Goal: Check status: Check status

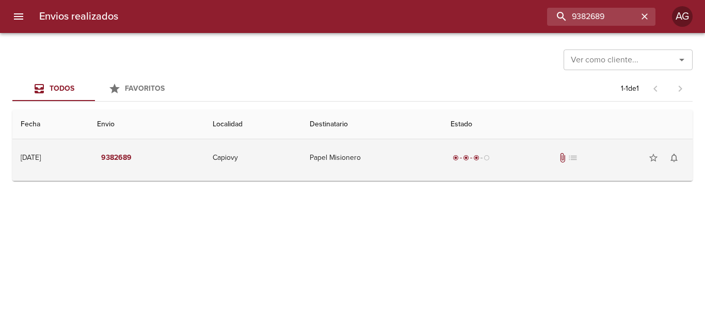
click at [520, 166] on div "radio_button_checked radio_button_checked radio_button_checked radio_button_unc…" at bounding box center [567, 158] width 234 height 21
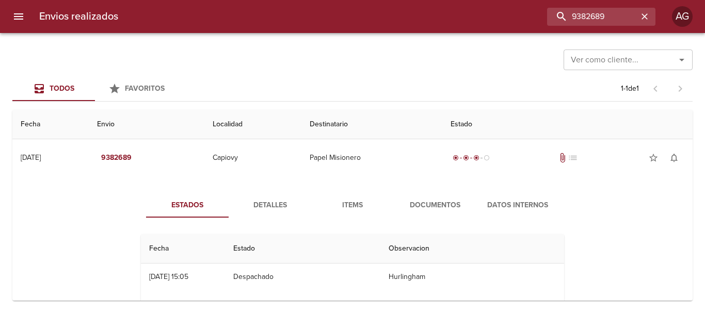
click at [438, 204] on span "Documentos" at bounding box center [435, 205] width 70 height 13
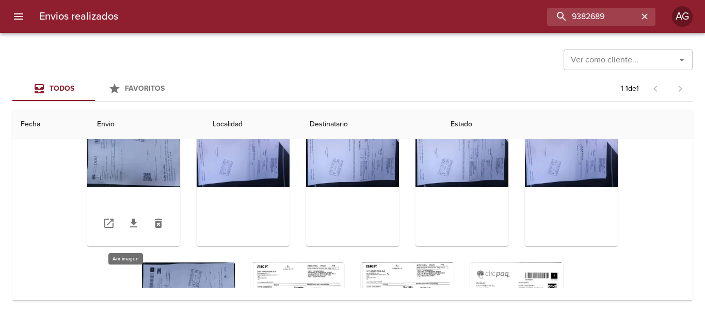
click at [134, 158] on div "Tabla de envíos del cliente" at bounding box center [133, 181] width 93 height 129
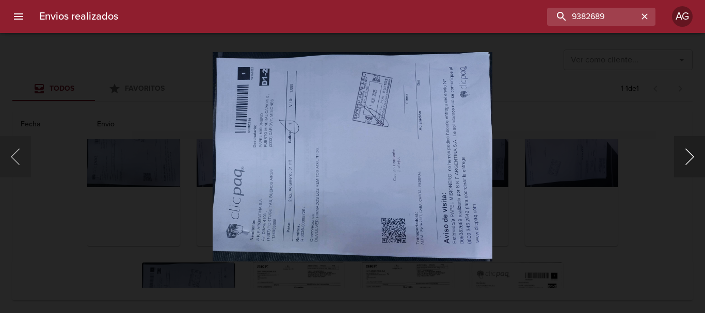
click at [695, 157] on button "Siguiente" at bounding box center [689, 156] width 31 height 41
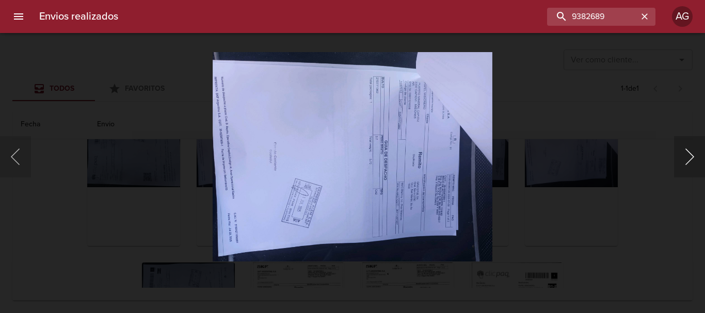
click at [695, 157] on button "Siguiente" at bounding box center [689, 156] width 31 height 41
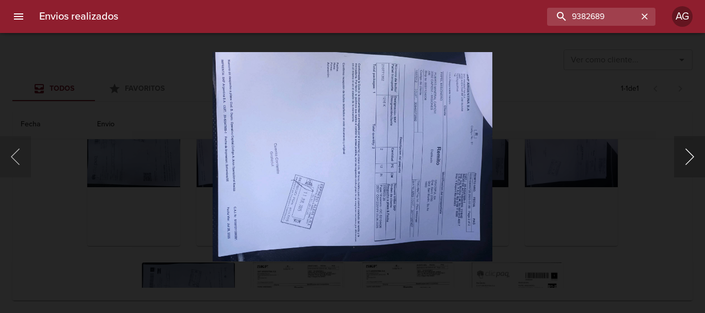
click at [695, 157] on button "Siguiente" at bounding box center [689, 156] width 31 height 41
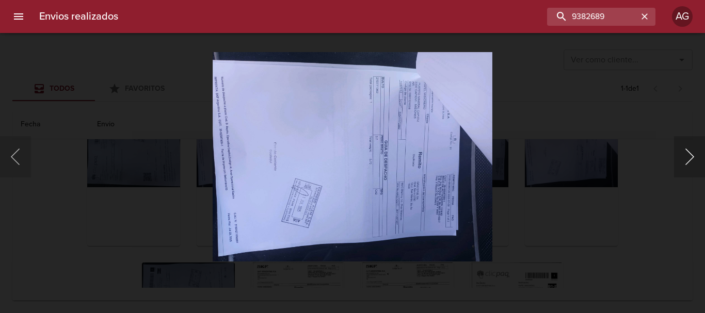
click at [695, 157] on button "Siguiente" at bounding box center [689, 156] width 31 height 41
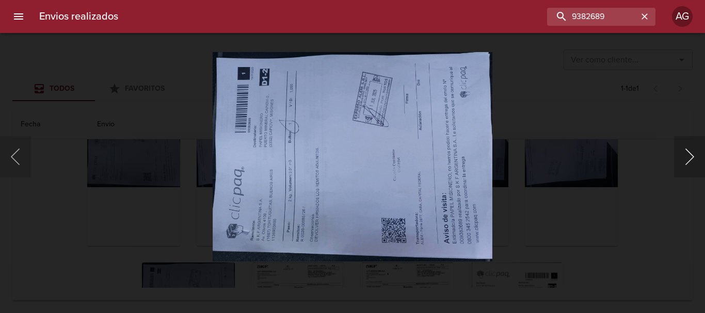
click at [695, 157] on button "Siguiente" at bounding box center [689, 156] width 31 height 41
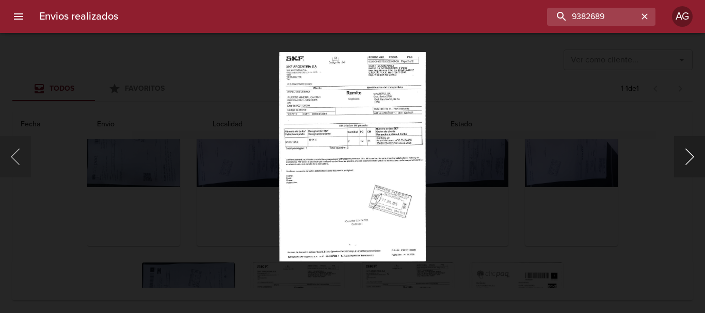
click at [695, 157] on button "Siguiente" at bounding box center [689, 156] width 31 height 41
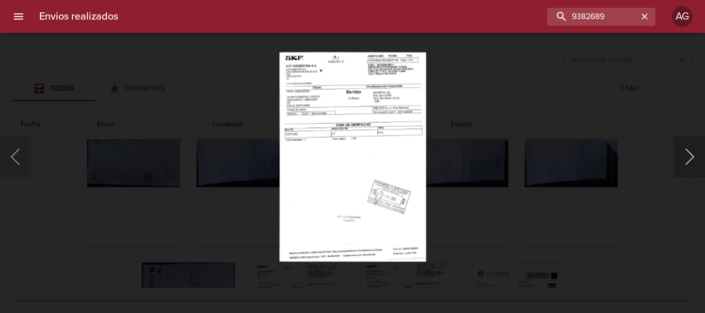
click at [695, 157] on button "Siguiente" at bounding box center [689, 156] width 31 height 41
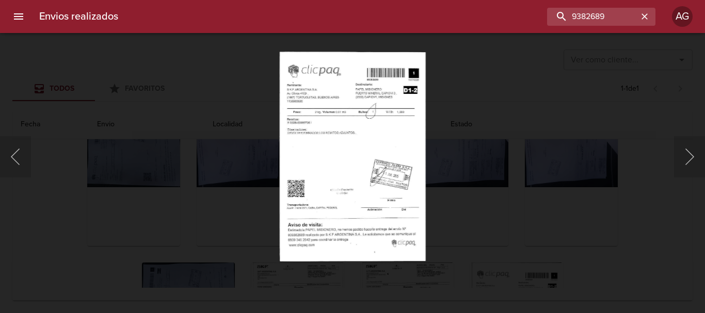
click at [621, 220] on div "Lightbox" at bounding box center [352, 156] width 705 height 313
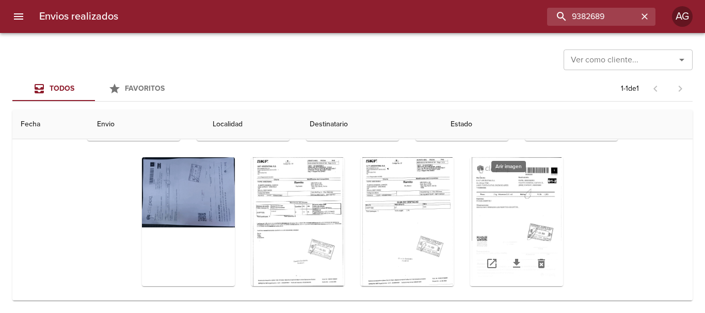
scroll to position [112, 0]
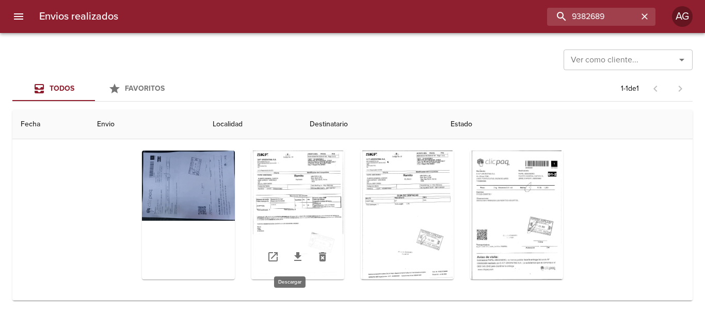
click at [291, 262] on icon "Tabla de envíos del cliente" at bounding box center [297, 257] width 12 height 12
click at [402, 257] on icon "Tabla de envíos del cliente" at bounding box center [407, 257] width 12 height 12
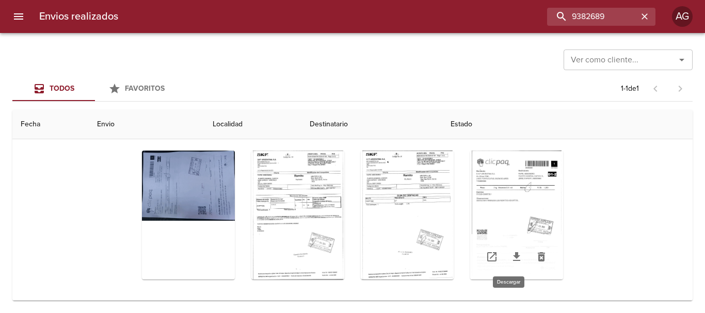
click at [513, 257] on icon "Tabla de envíos del cliente" at bounding box center [516, 256] width 7 height 9
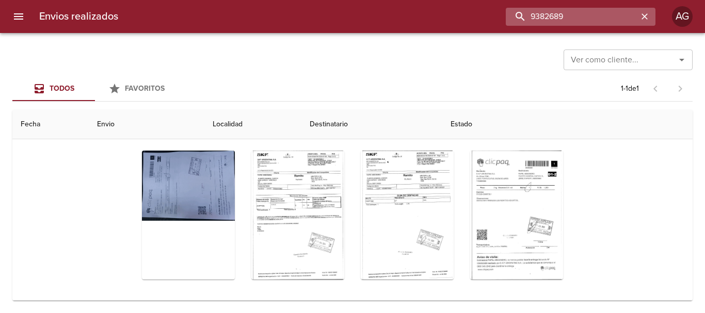
click at [578, 20] on input "9382689" at bounding box center [572, 17] width 132 height 18
paste input "409182"
type input "9409182"
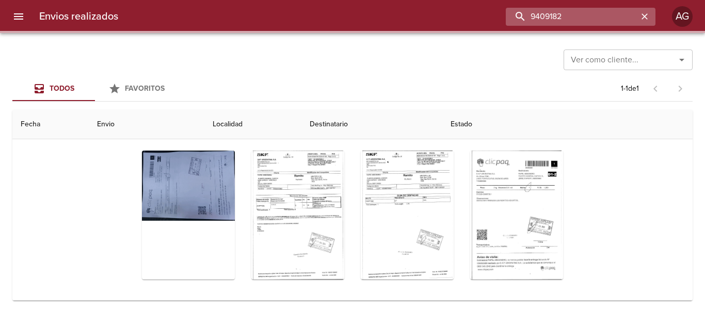
scroll to position [0, 0]
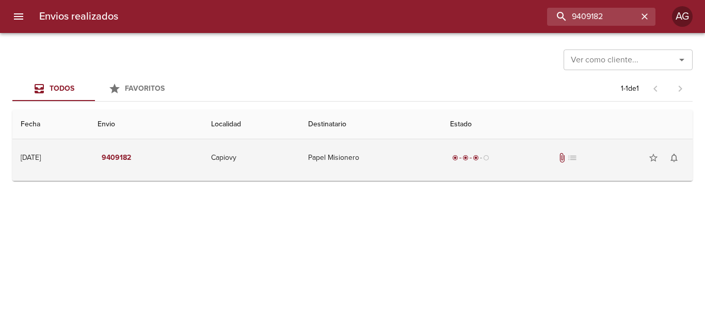
click at [441, 168] on td "Papel Misionero" at bounding box center [370, 157] width 141 height 37
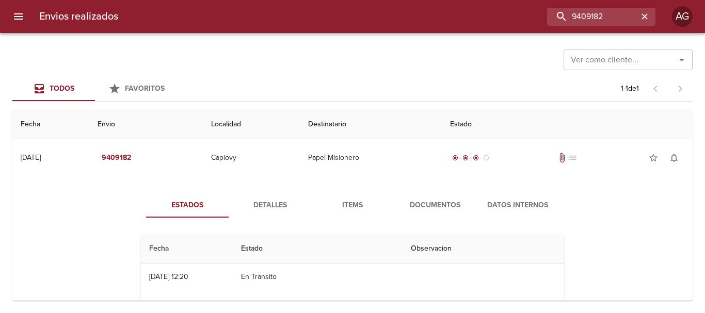
click at [440, 206] on span "Documentos" at bounding box center [435, 205] width 70 height 13
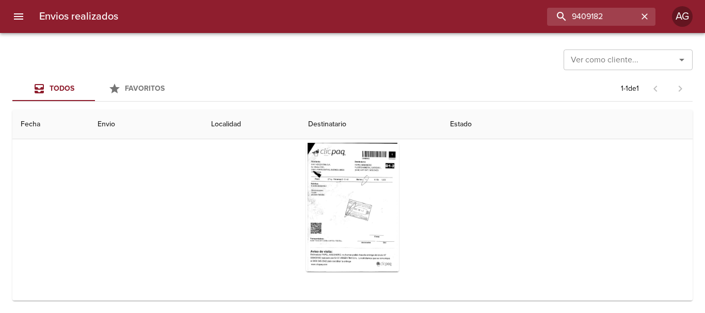
scroll to position [100, 0]
click at [346, 252] on icon "Tabla de envíos del cliente" at bounding box center [352, 248] width 12 height 12
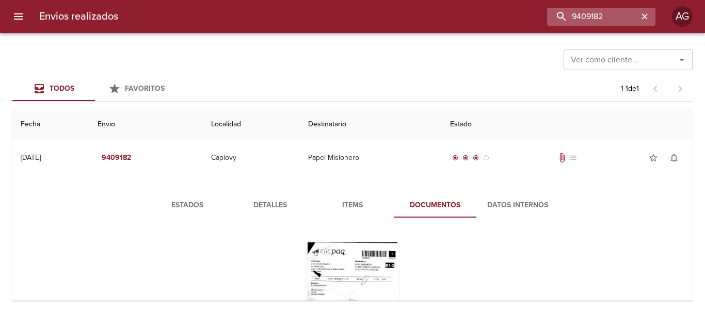
click at [644, 16] on icon "button" at bounding box center [644, 16] width 6 height 6
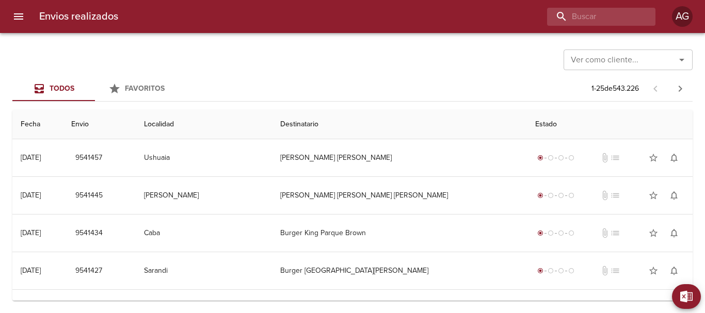
click at [344, 84] on div "Todos Favoritos 1 - 25 de 543.226" at bounding box center [352, 88] width 680 height 25
click at [580, 21] on input "buscar" at bounding box center [572, 17] width 132 height 18
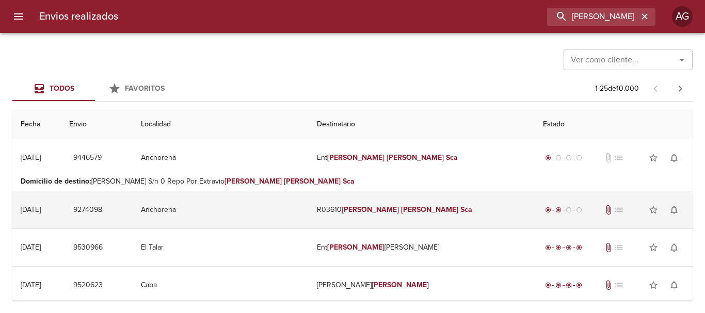
click at [335, 219] on td "R03610 Teresa Josefina Sca" at bounding box center [422, 209] width 226 height 37
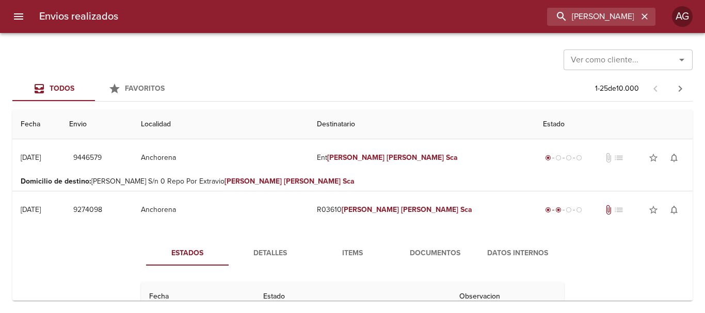
click at [428, 245] on button "Documentos" at bounding box center [435, 253] width 83 height 25
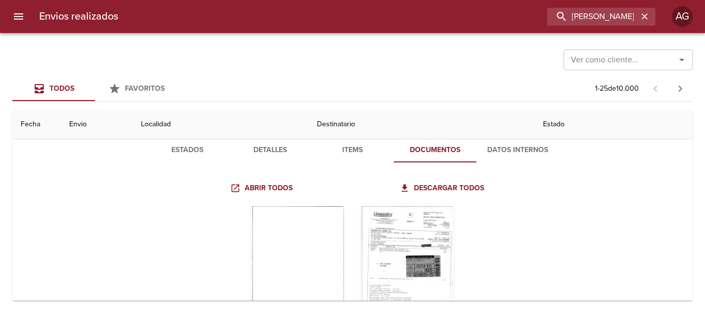
scroll to position [155, 0]
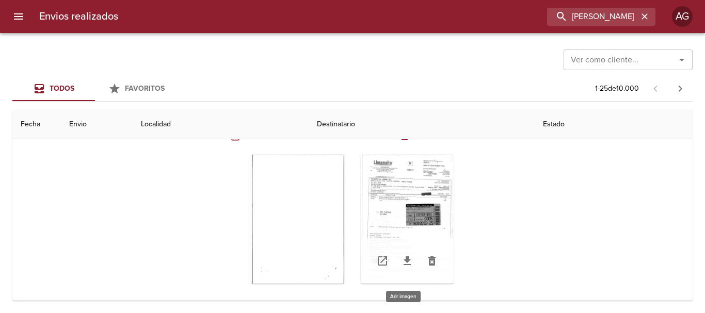
click at [404, 213] on div "Tabla de envíos del cliente" at bounding box center [407, 219] width 93 height 129
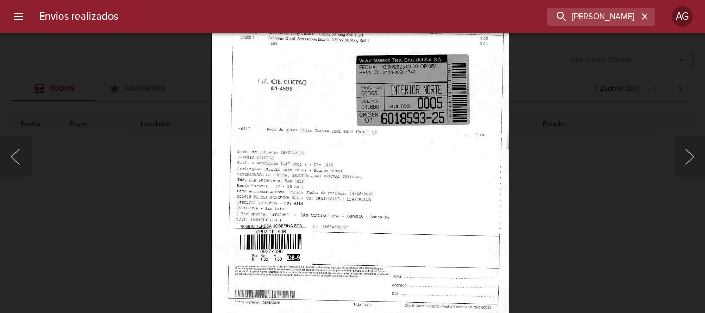
click at [614, 176] on div "Lightbox" at bounding box center [352, 156] width 705 height 313
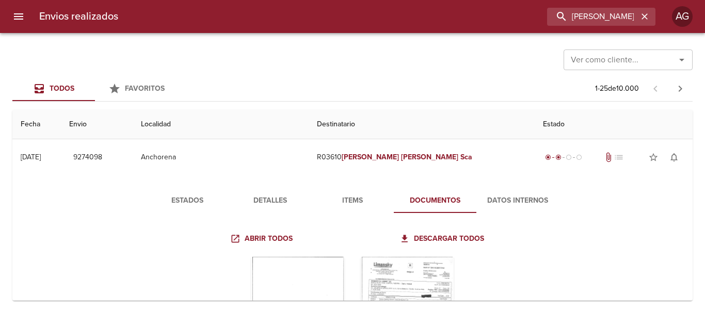
scroll to position [52, 0]
click at [508, 204] on span "Datos Internos" at bounding box center [517, 202] width 70 height 13
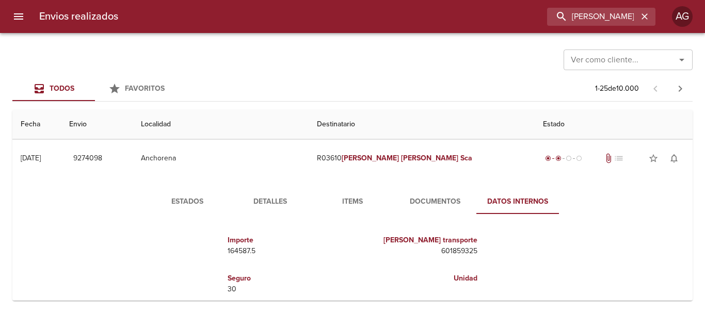
drag, startPoint x: 282, startPoint y: 194, endPoint x: 302, endPoint y: 187, distance: 20.9
click at [294, 190] on button "Detalles" at bounding box center [270, 201] width 83 height 25
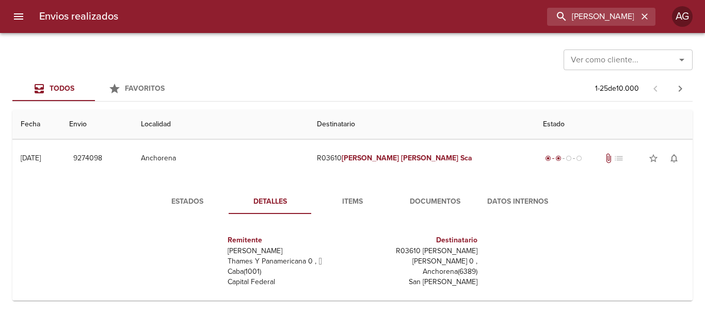
click at [431, 200] on span "Documentos" at bounding box center [435, 202] width 70 height 13
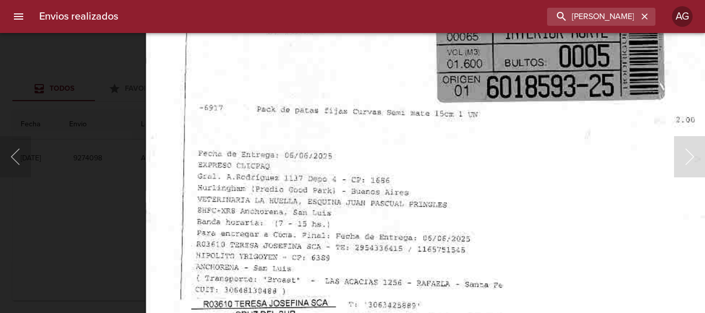
click at [383, 184] on img "Lightbox" at bounding box center [443, 58] width 598 height 847
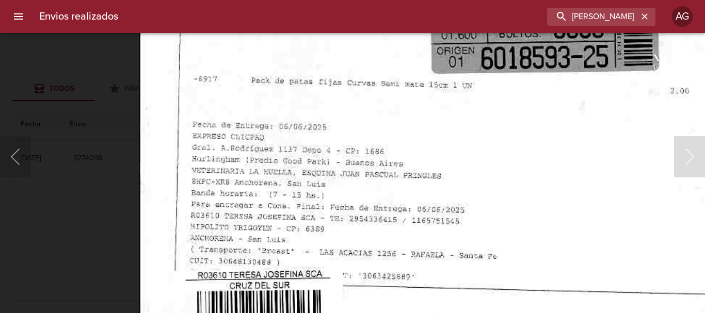
click at [382, 222] on img "Lightbox" at bounding box center [438, 29] width 598 height 847
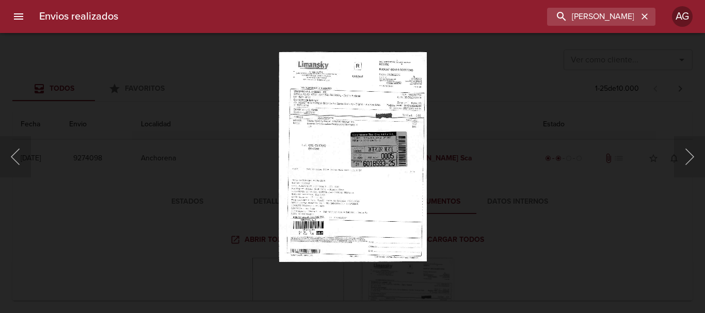
click at [503, 240] on div "Lightbox" at bounding box center [352, 156] width 705 height 313
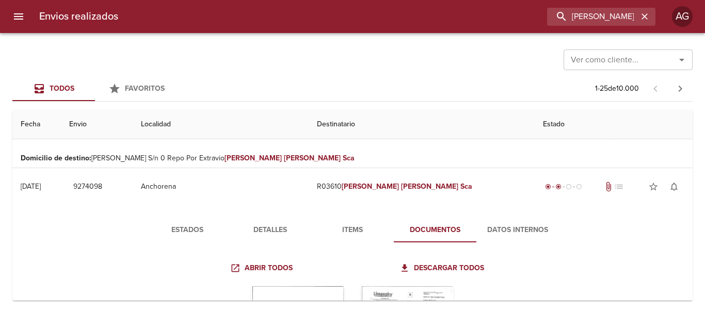
scroll to position [0, 0]
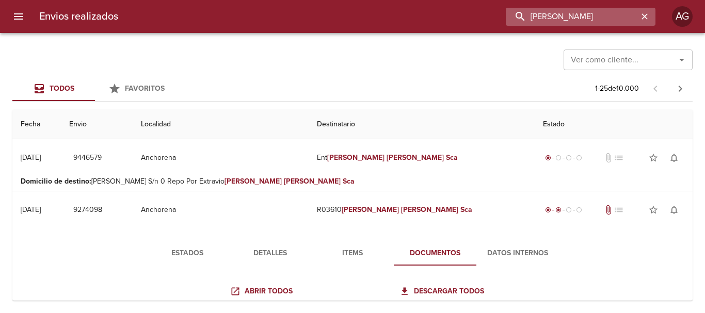
click at [590, 12] on input "teresa josefina sca" at bounding box center [572, 17] width 132 height 18
paste input "9515786"
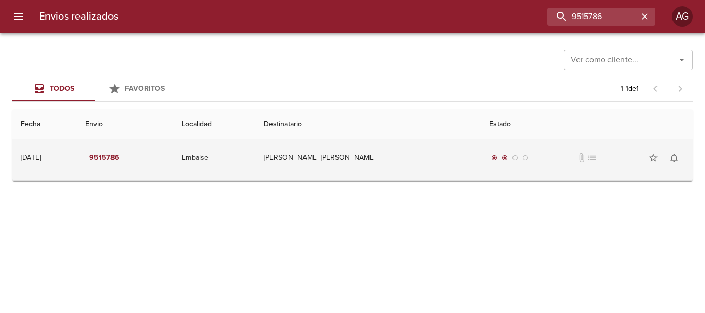
click at [418, 176] on td "Lisai Jairo Gabriel" at bounding box center [367, 157] width 225 height 37
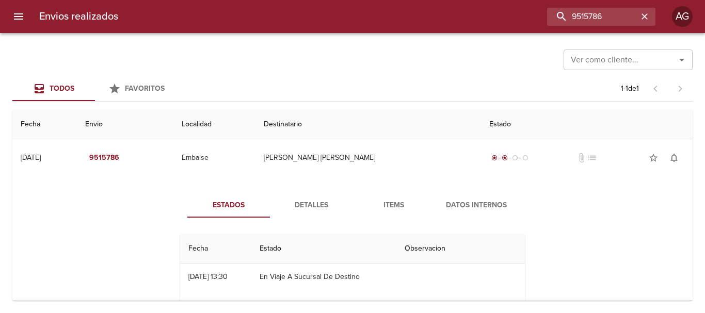
click at [322, 207] on span "Detalles" at bounding box center [311, 205] width 70 height 13
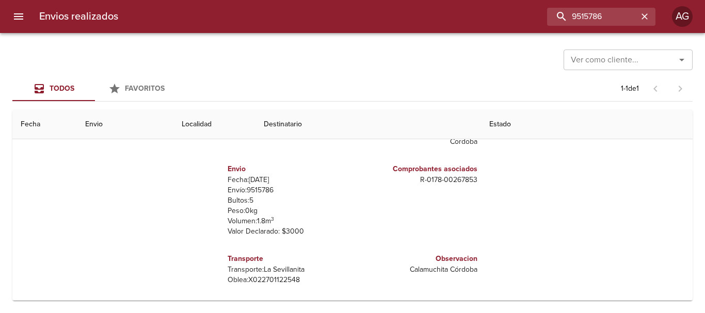
scroll to position [15, 0]
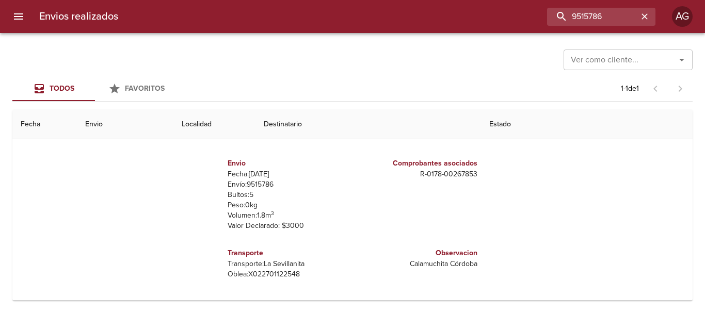
click at [594, 6] on div "Envios realizados 9515786 AG" at bounding box center [352, 16] width 705 height 33
click at [592, 20] on input "9515786" at bounding box center [572, 17] width 132 height 18
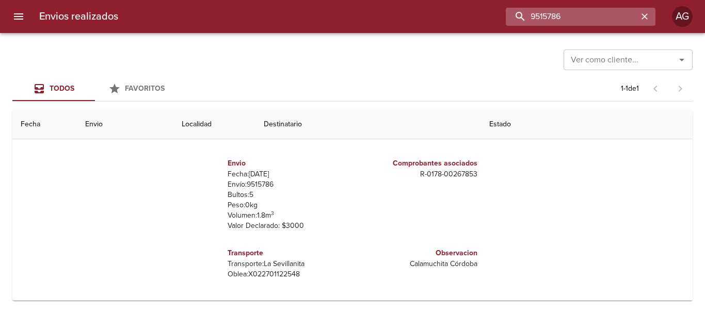
paste input "7937"
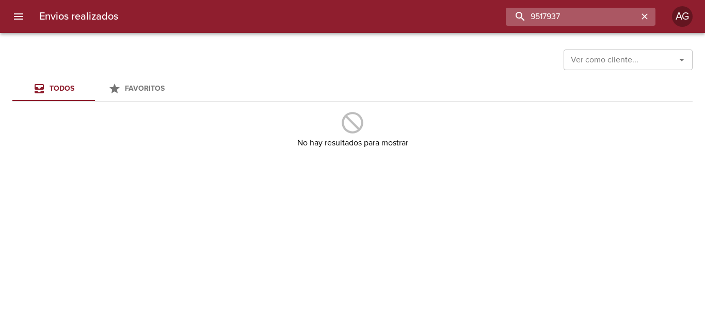
type input "9517937"
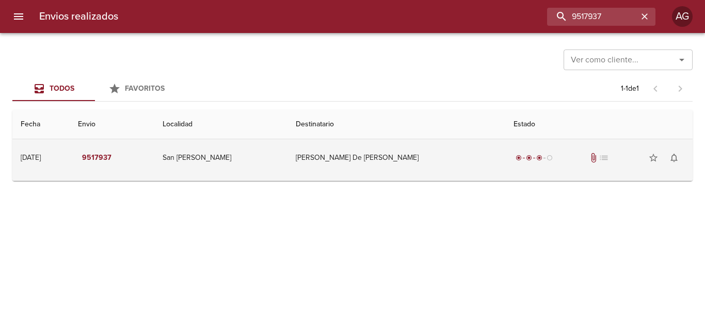
click at [534, 173] on td "radio_button_checked radio_button_checked radio_button_checked radio_button_unc…" at bounding box center [598, 157] width 187 height 37
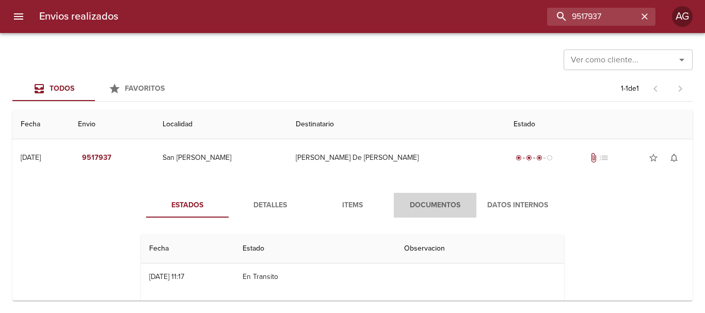
click at [448, 203] on span "Documentos" at bounding box center [435, 205] width 70 height 13
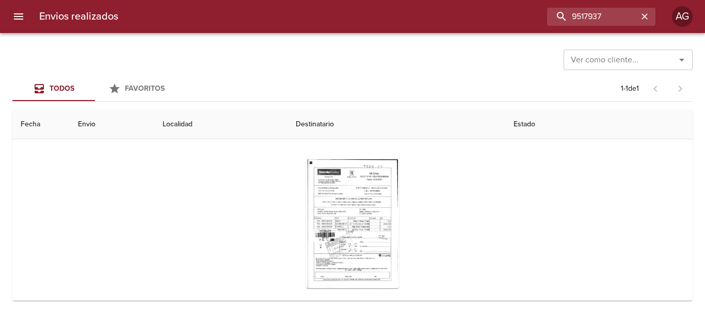
scroll to position [100, 0]
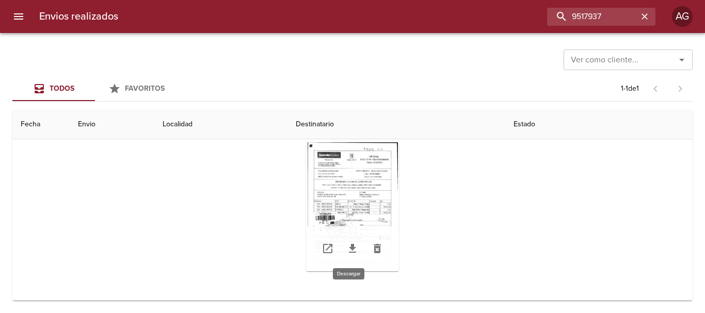
click at [352, 249] on icon "Tabla de envíos del cliente" at bounding box center [352, 248] width 12 height 12
